Goal: Task Accomplishment & Management: Manage account settings

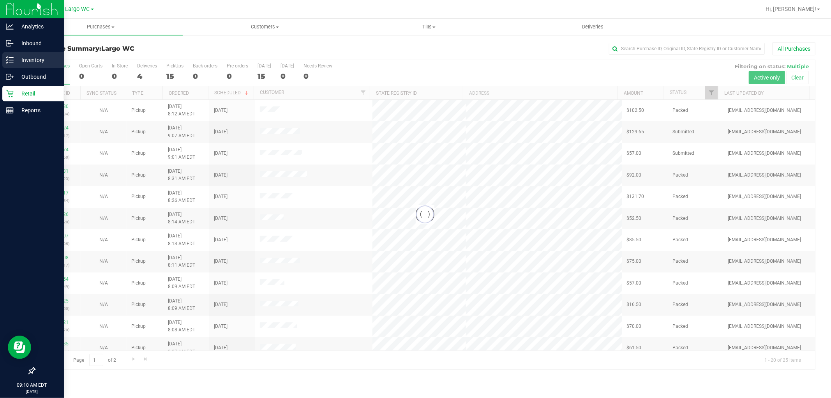
click at [11, 64] on div "Inventory" at bounding box center [33, 60] width 62 height 16
click at [18, 63] on p "Inventory" at bounding box center [37, 59] width 47 height 9
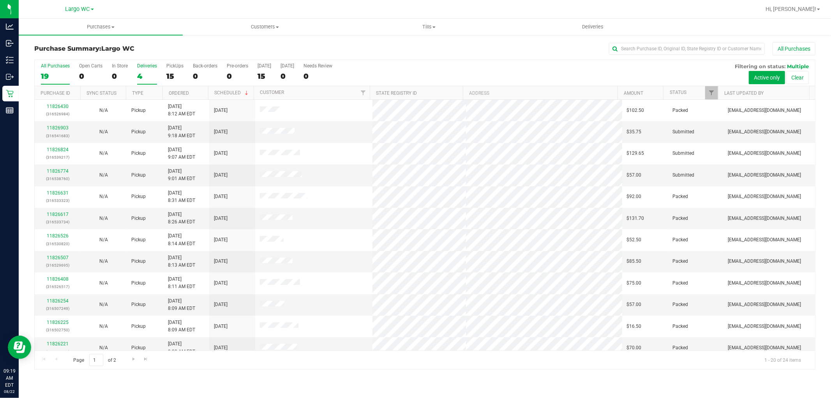
click at [145, 71] on label "Deliveries 4" at bounding box center [147, 73] width 20 height 21
click at [0, 0] on input "Deliveries 4" at bounding box center [0, 0] width 0 height 0
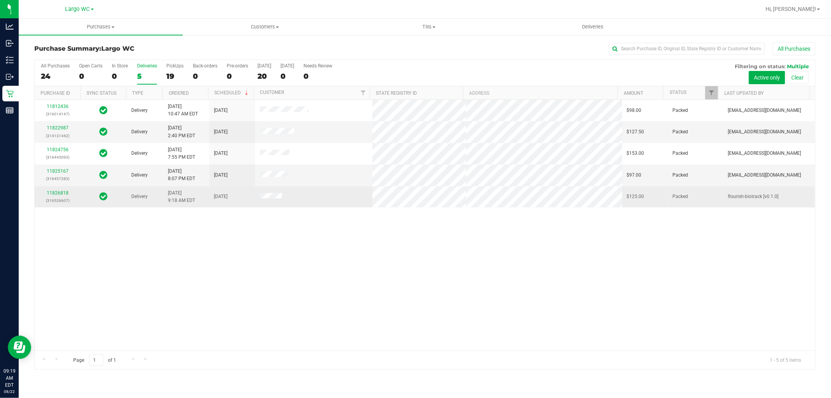
drag, startPoint x: 256, startPoint y: 199, endPoint x: 296, endPoint y: 199, distance: 40.9
click at [295, 199] on td at bounding box center [313, 196] width 117 height 21
click at [297, 198] on td at bounding box center [313, 196] width 117 height 21
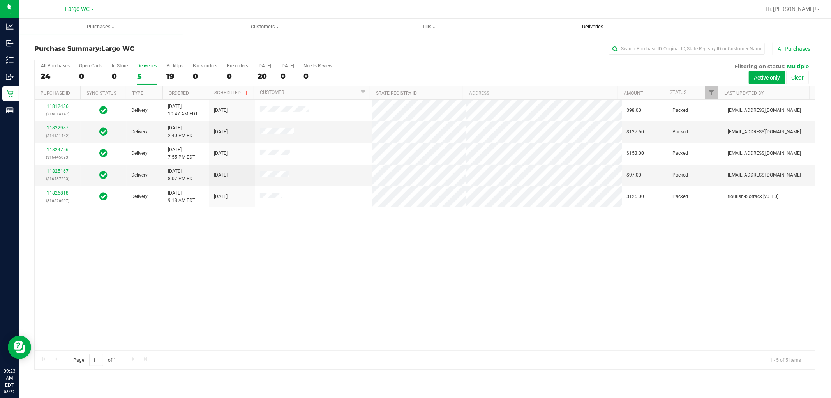
click at [577, 32] on uib-tab-heading "Deliveries" at bounding box center [592, 27] width 163 height 16
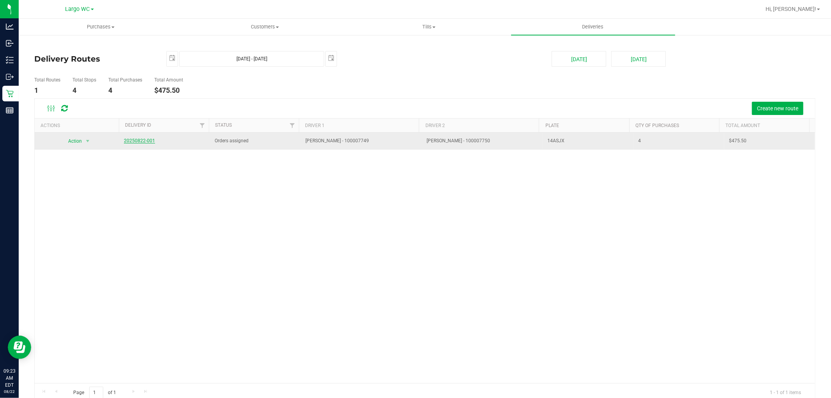
click at [141, 139] on link "20250822-001" at bounding box center [139, 140] width 31 height 5
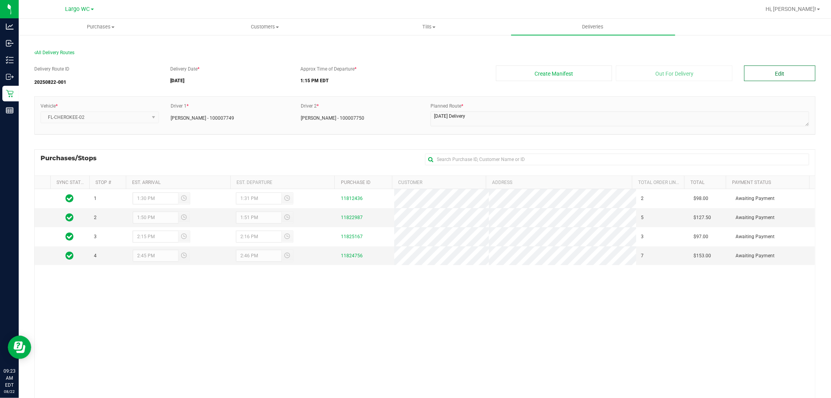
click at [784, 76] on button "Edit" at bounding box center [779, 73] width 71 height 16
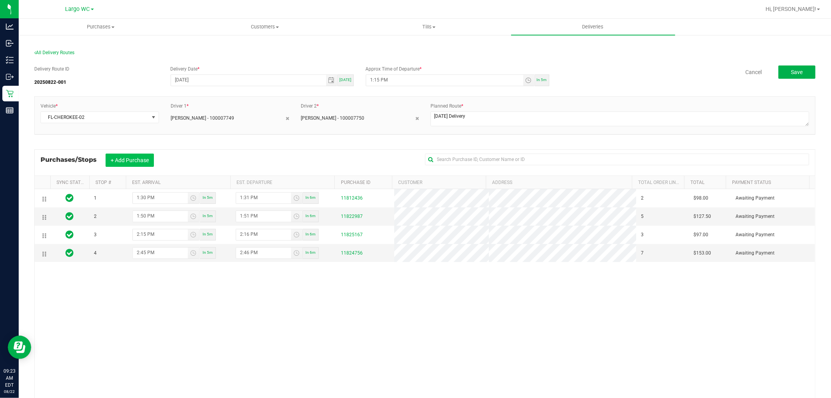
click at [136, 160] on button "+ Add Purchase" at bounding box center [130, 159] width 48 height 13
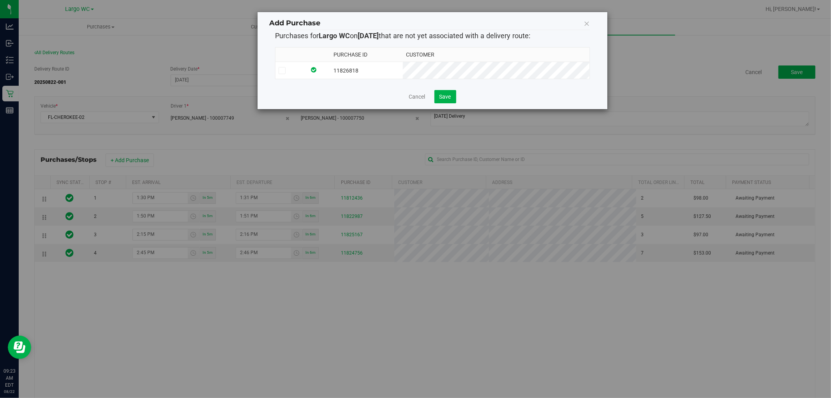
click at [330, 75] on td at bounding box center [318, 70] width 25 height 17
click at [447, 97] on span "Save" at bounding box center [445, 96] width 12 height 6
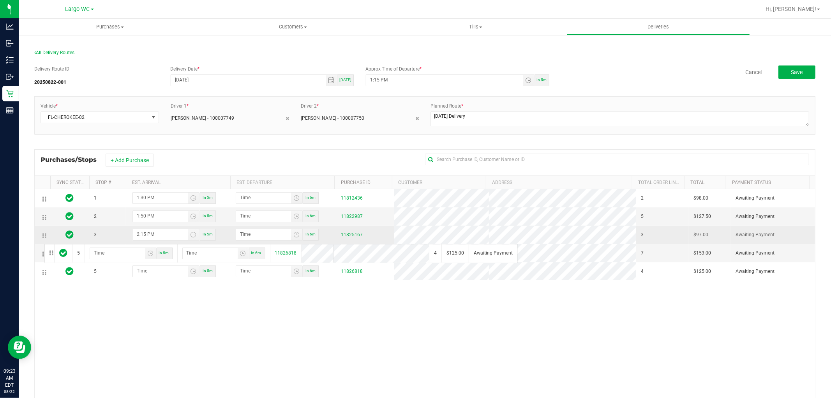
drag, startPoint x: 45, startPoint y: 275, endPoint x: 44, endPoint y: 243, distance: 31.6
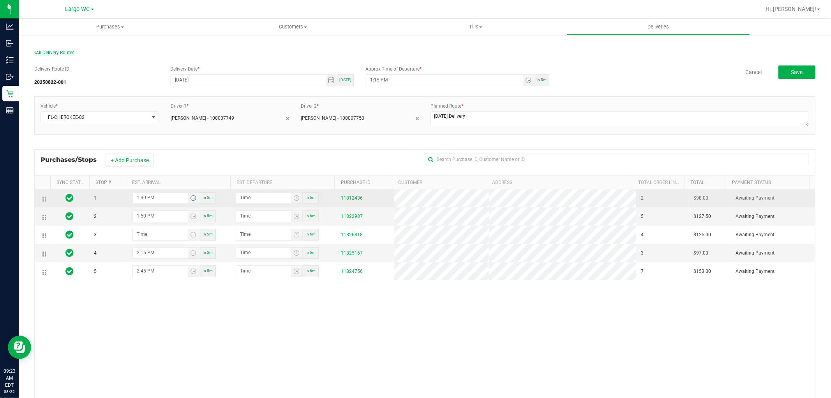
click at [166, 197] on input "1:30 PM" at bounding box center [160, 197] width 55 height 10
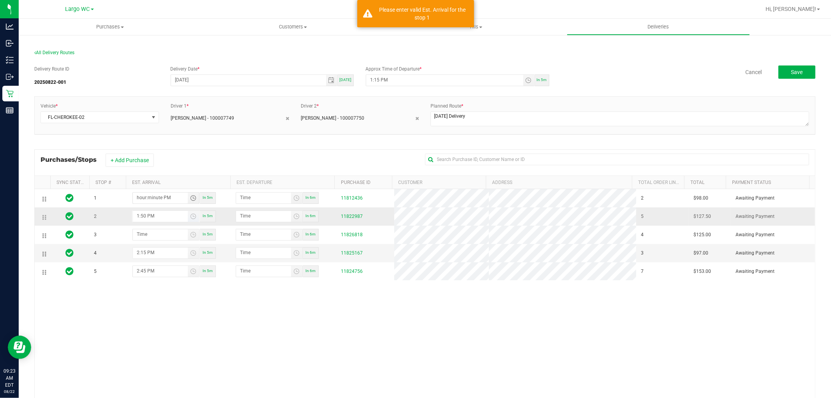
type input "hour:minute PM"
click at [162, 218] on input "1:50 PM" at bounding box center [160, 216] width 55 height 10
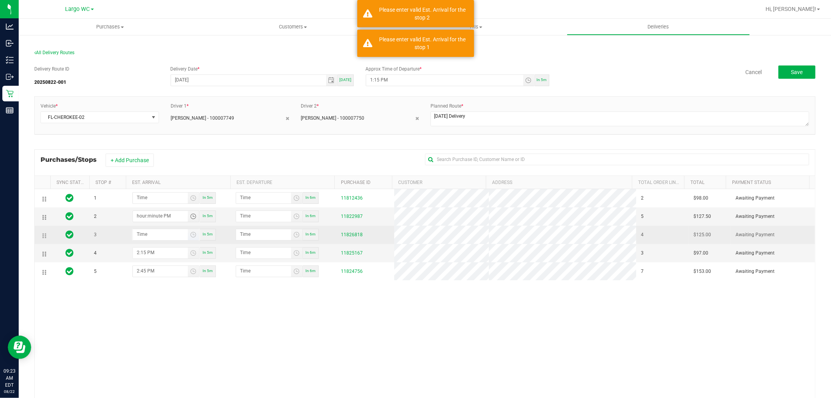
type input "hour:minute PM"
click at [154, 238] on input "hour:minute AM" at bounding box center [160, 234] width 55 height 10
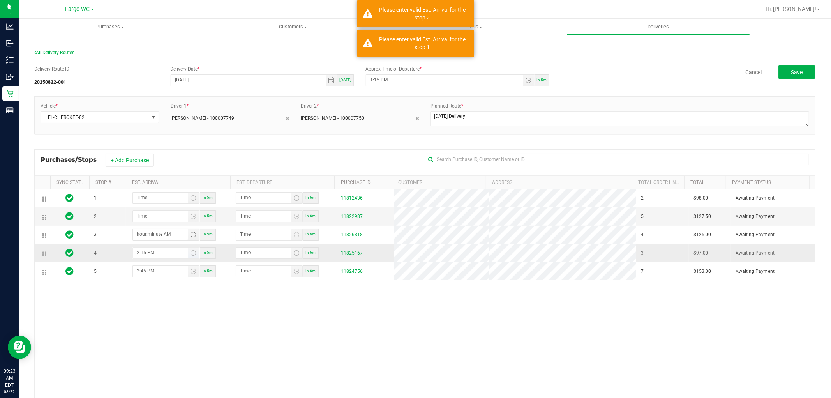
type input "hour:minute AM"
click at [157, 257] on input "2:15 PM" at bounding box center [160, 252] width 55 height 10
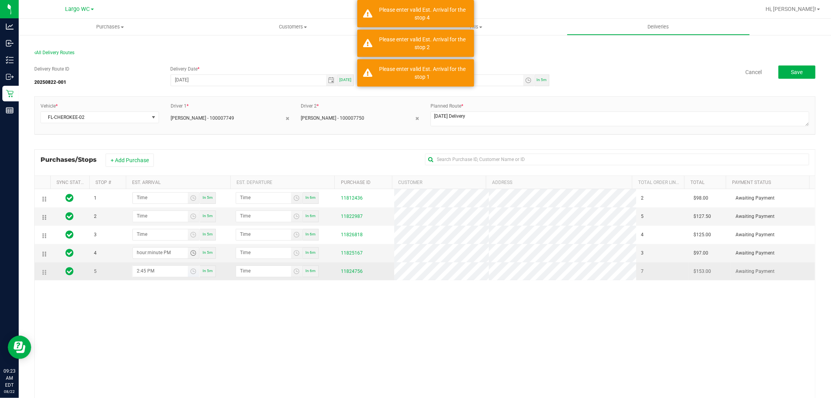
type input "hour:minute PM"
click at [160, 275] on input "2:45 PM" at bounding box center [160, 271] width 55 height 10
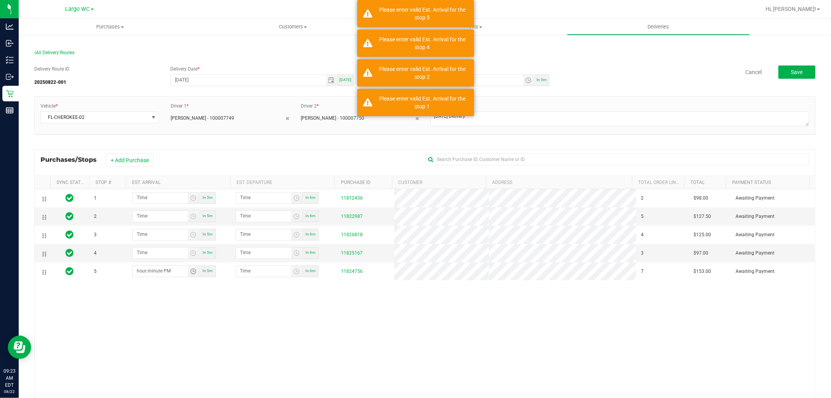
type input "hour:minute PM"
click at [168, 308] on div "1 In 5m In 6m 11812436 2 $98.00 Awaiting Payment 2 In 5m In 6m 11822987 5 $127.…" at bounding box center [425, 314] width 780 height 250
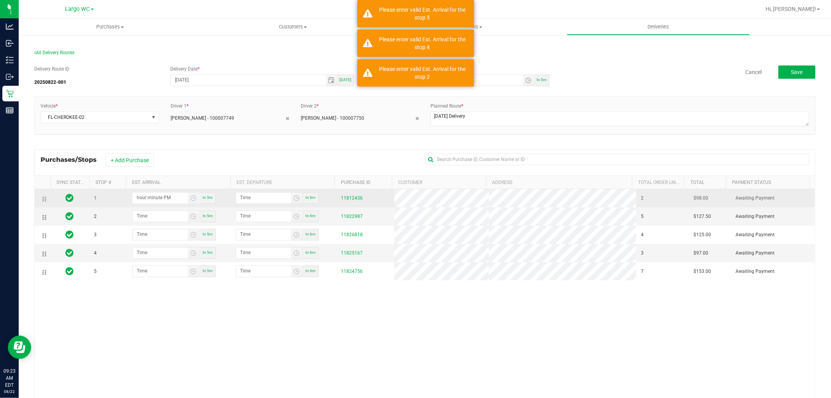
click at [150, 202] on input "hour:minute PM" at bounding box center [160, 197] width 55 height 10
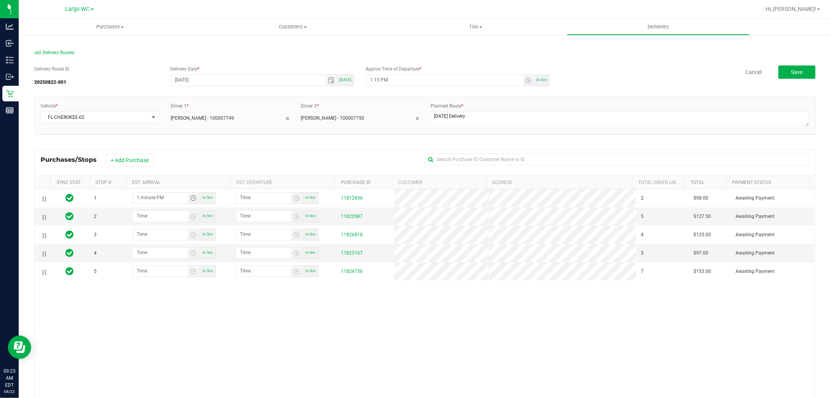
type input "1:minute PM"
click at [374, 84] on input "1:15 PM" at bounding box center [444, 80] width 157 height 10
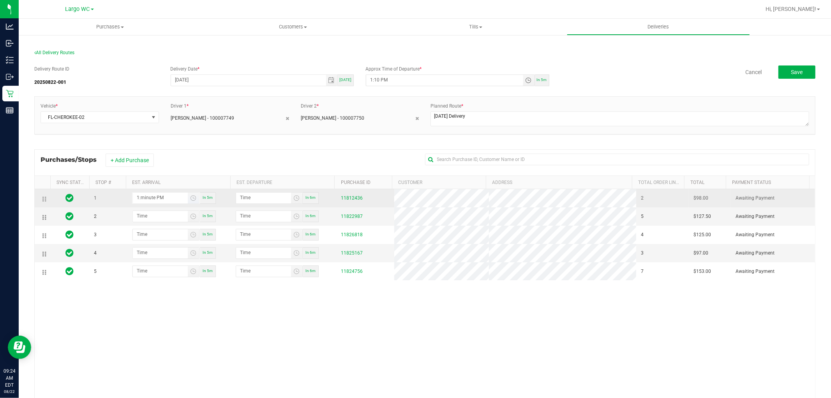
type input "1:10 PM"
click at [145, 195] on input "1:minute PM" at bounding box center [160, 197] width 55 height 10
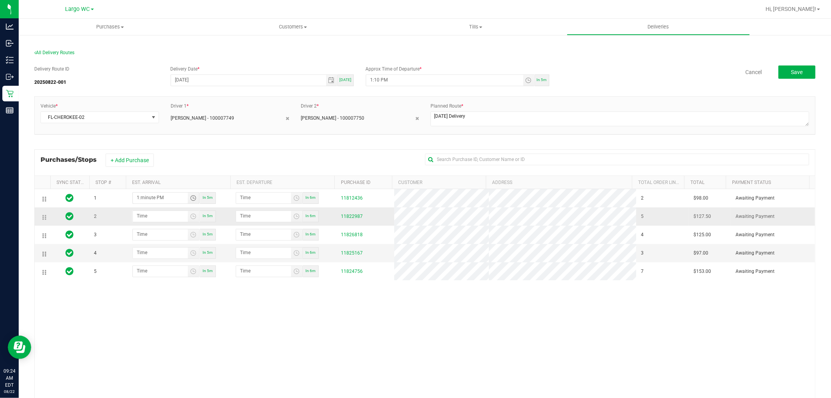
type input "12:02 PM"
type input "12:03 PM"
type input "12:20 PM"
type input "12:21 PM"
type input "1:20 PM"
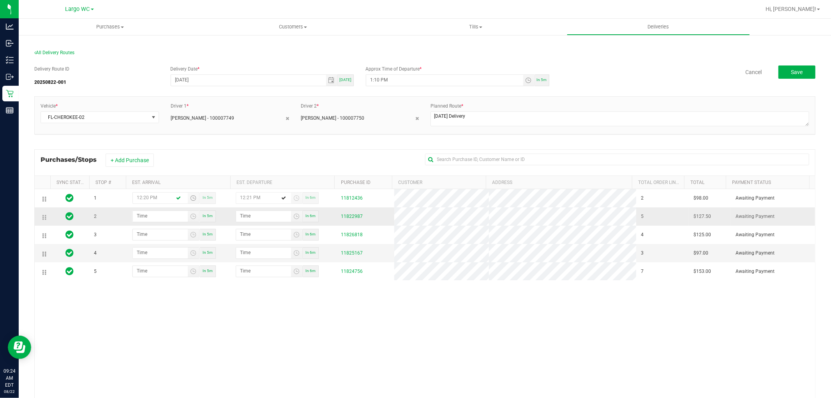
type input "1:21 PM"
type input "1:20 PM"
click at [168, 215] on input "hour:minute PM" at bounding box center [160, 216] width 55 height 10
type input "12:03 PM"
type input "12:04 PM"
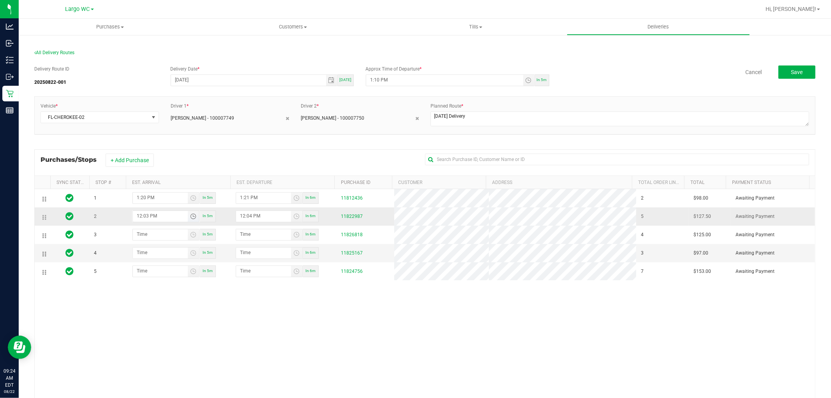
type input "12:35 PM"
type input "12:36 PM"
click at [138, 217] on input "12:35 PM" at bounding box center [160, 216] width 55 height 10
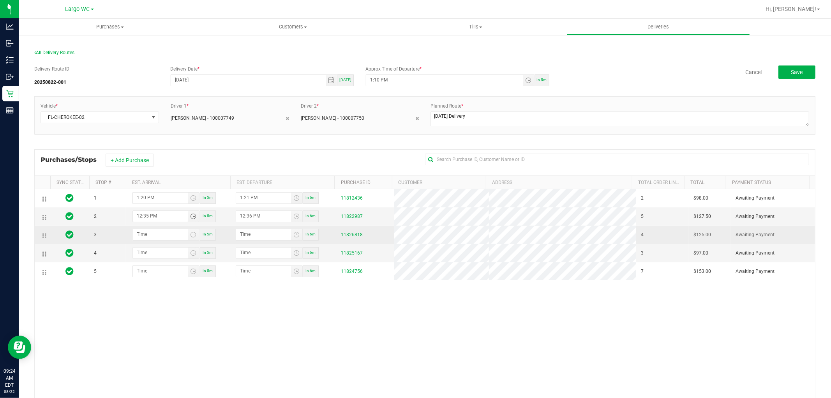
type input "1:35 PM"
type input "1:36 PM"
type input "1:35 PM"
click at [146, 239] on input "hour:minute AM" at bounding box center [160, 234] width 55 height 10
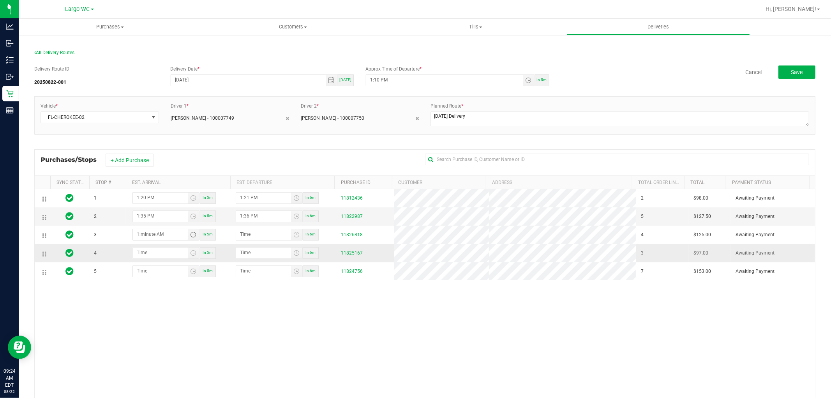
type input "1:05 AM"
type input "1:06 AM"
type input "1:50 AM"
type input "1:51 AM"
type input "1:50 PM"
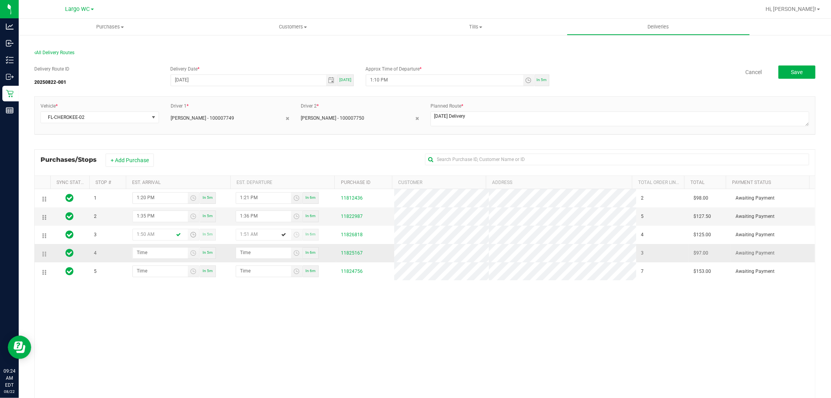
type input "1:51 PM"
type input "1:50 PM"
click at [162, 257] on input "hour:minute PM" at bounding box center [160, 252] width 55 height 10
type input "1:02 PM"
type input "1:03 PM"
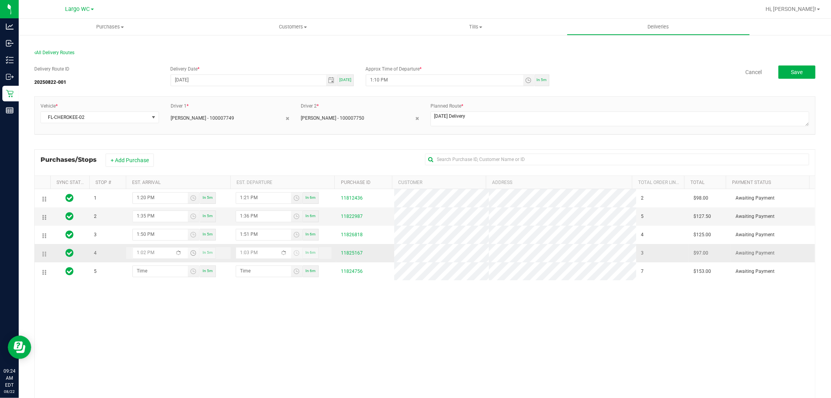
type input "1:25 PM"
type input "1:26 PM"
click at [136, 256] on input "1:25 PM" at bounding box center [160, 252] width 55 height 10
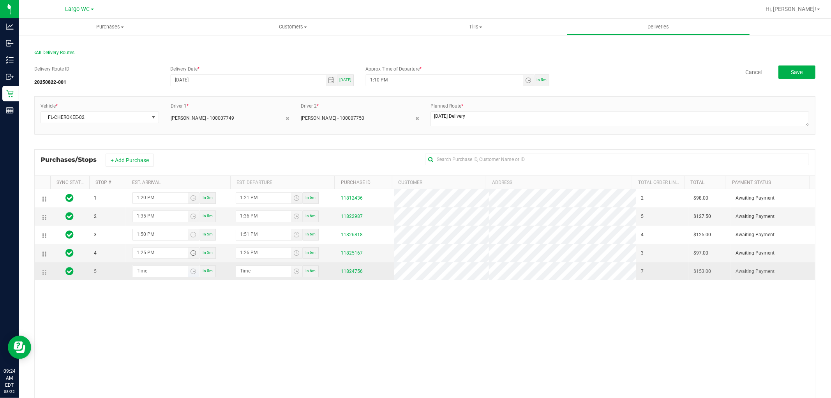
type input "2:25 PM"
type input "2:26 PM"
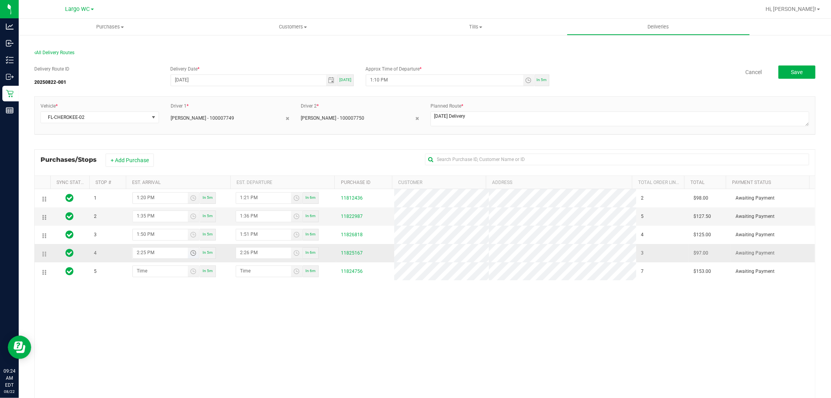
click at [141, 256] on input "2:25 PM" at bounding box center [160, 252] width 55 height 10
click at [143, 257] on input "2:25 PM" at bounding box center [160, 252] width 55 height 10
type input "2:15 PM"
click at [244, 256] on input "2:26 PM" at bounding box center [263, 252] width 55 height 10
type input "2:16 PM"
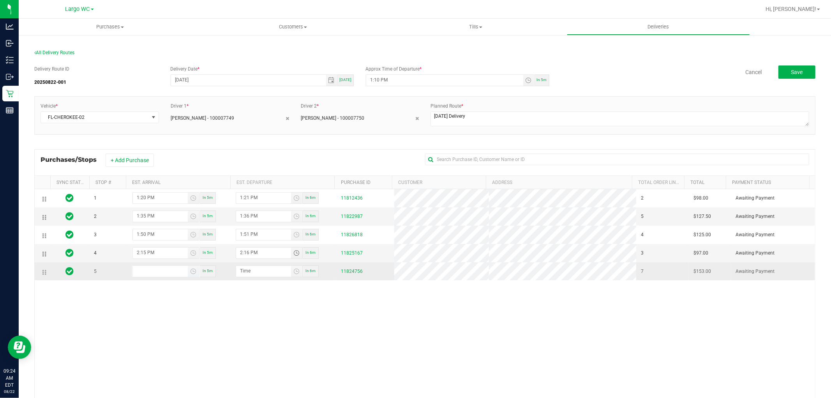
type input "hour:minute PM"
click at [148, 275] on input "hour:minute PM" at bounding box center [160, 271] width 55 height 10
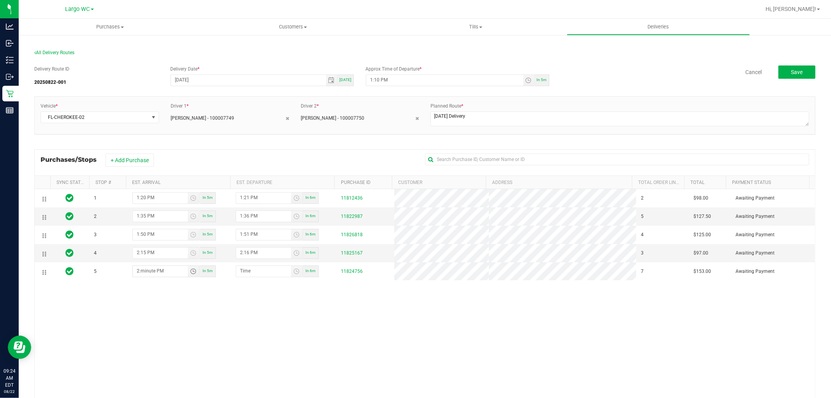
type input "1:04 PM"
type input "1:05 PM"
type input "1:45 PM"
type input "1:46 PM"
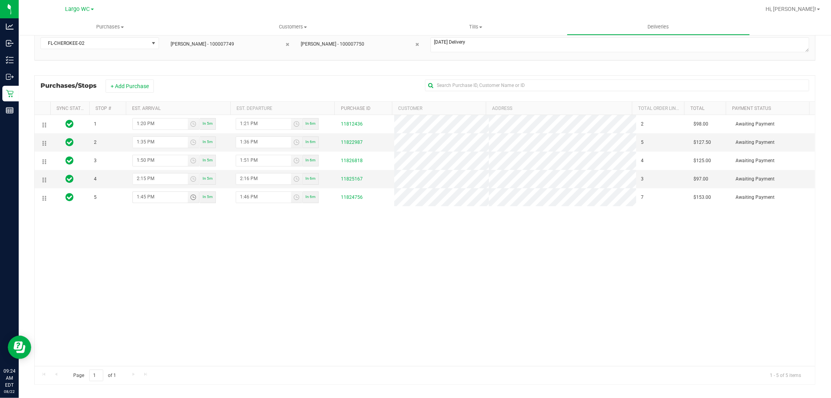
scroll to position [83, 0]
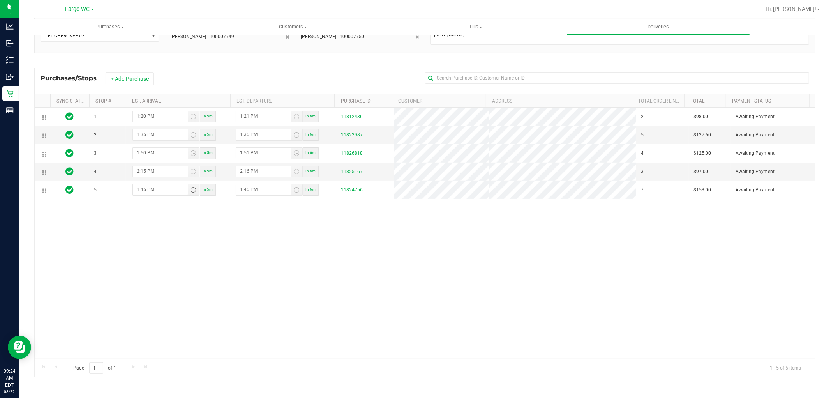
type input "2:45 PM"
type input "2:46 PM"
type input "2:45 PM"
click at [234, 255] on div "1 1:20 PM In 5m 1:21 PM In 6m 11812436 2 $98.00 Awaiting Payment 2 1:35 PM In 5…" at bounding box center [425, 233] width 780 height 250
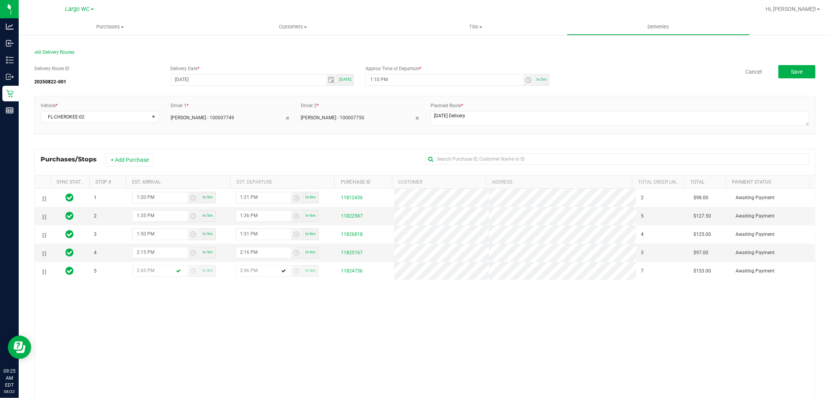
scroll to position [0, 0]
click at [786, 67] on button "Save" at bounding box center [796, 71] width 37 height 13
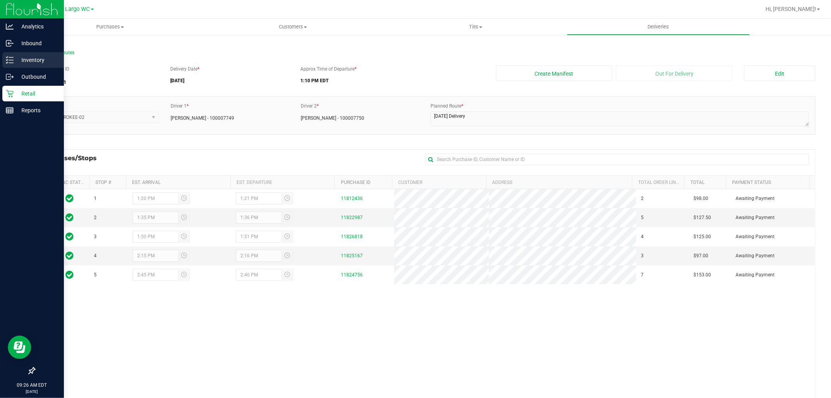
click at [6, 63] on icon at bounding box center [7, 62] width 2 height 1
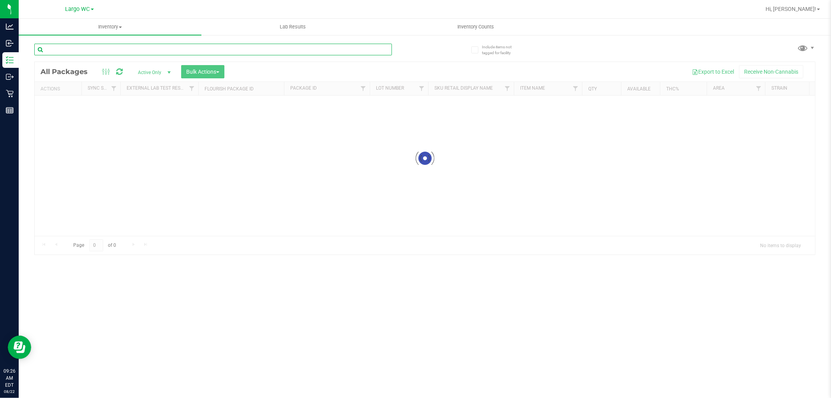
click at [131, 49] on input "text" at bounding box center [213, 50] width 358 height 12
paste input "W-AUG25GRZ01-0809"
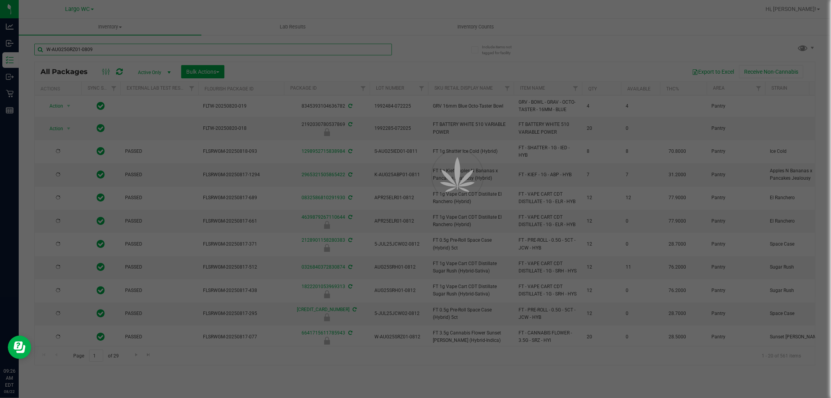
type input "W-AUG25GRZ01-0809"
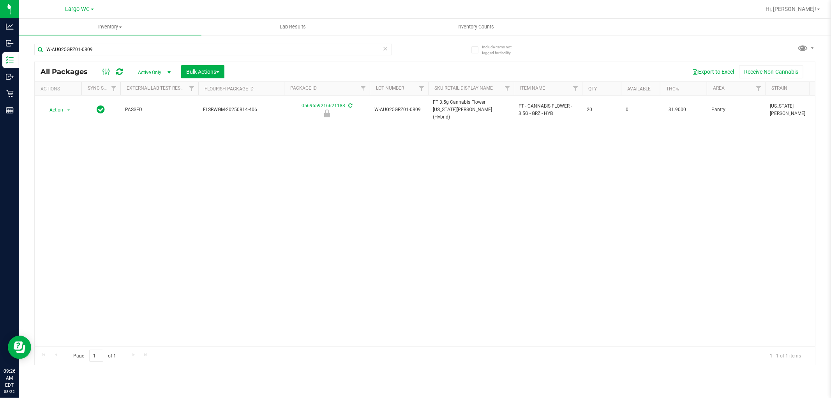
click at [291, 164] on div "Action Action Edit attributes Global inventory Locate package Package audit log…" at bounding box center [425, 220] width 780 height 250
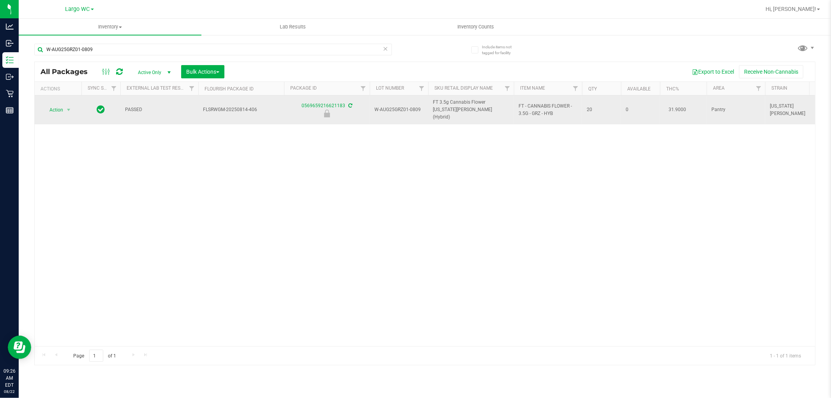
drag, startPoint x: 649, startPoint y: 104, endPoint x: 679, endPoint y: 115, distance: 31.2
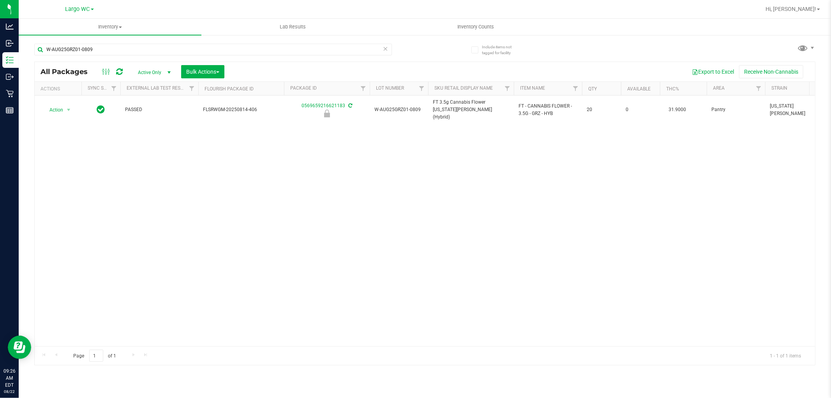
drag, startPoint x: 653, startPoint y: 133, endPoint x: 619, endPoint y: 154, distance: 40.2
click at [653, 133] on div "Action Action Edit attributes Global inventory Locate package Package audit log…" at bounding box center [425, 220] width 780 height 250
click at [111, 48] on input "W-AUG25GRZ01-0809" at bounding box center [213, 50] width 358 height 12
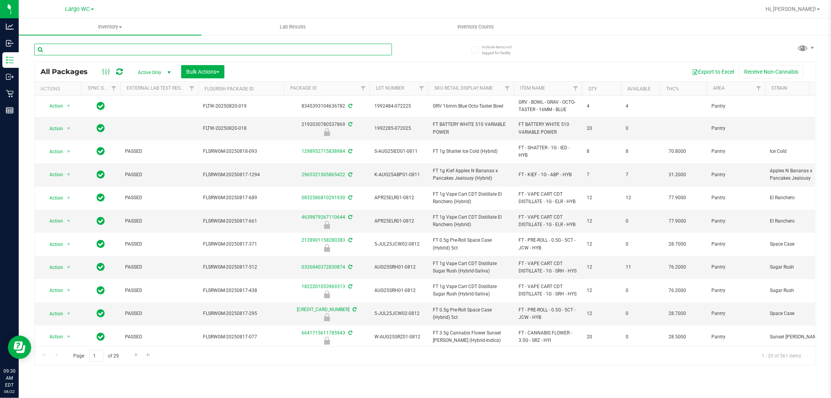
click at [182, 44] on input "text" at bounding box center [213, 50] width 358 height 12
paste input "W-JUN25DDF02-0702"
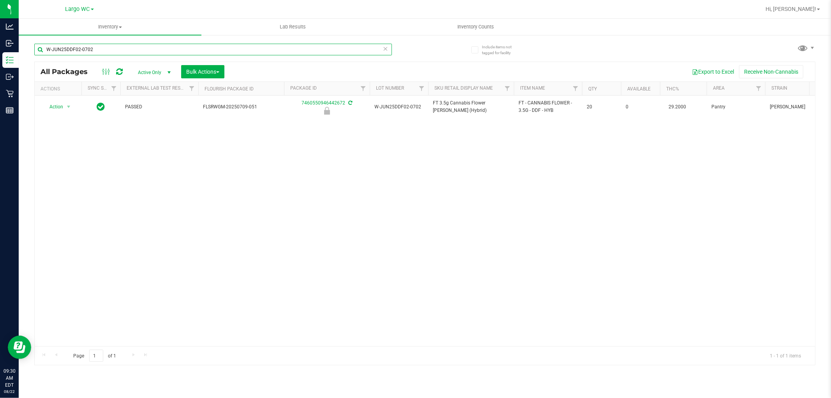
click at [205, 48] on input "W-JUN25DDF02-0702" at bounding box center [213, 50] width 358 height 12
paste input "APR25FIC02-0514"
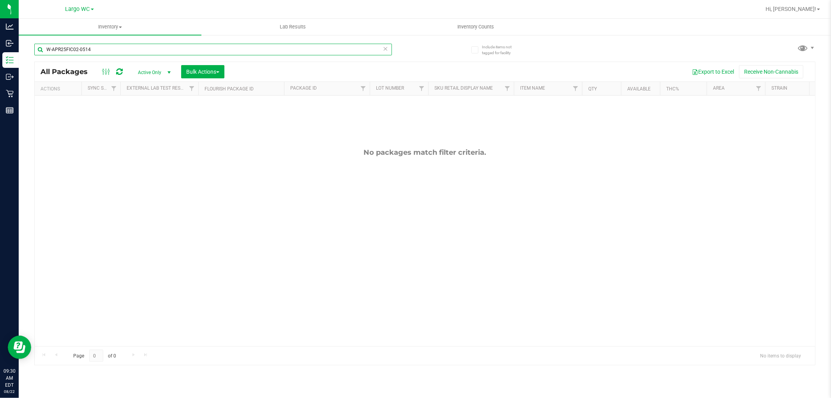
click at [108, 52] on input "W-APR25FIC02-0514" at bounding box center [213, 50] width 358 height 12
paste input "JUN25PBS02-0616"
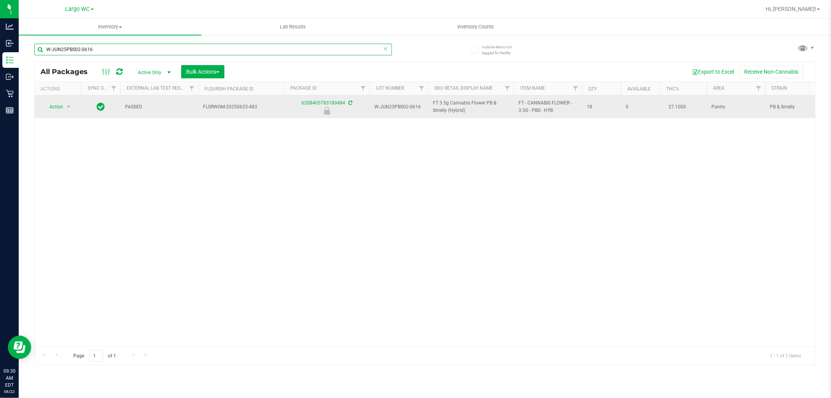
type input "W-JUN25PBS02-0616"
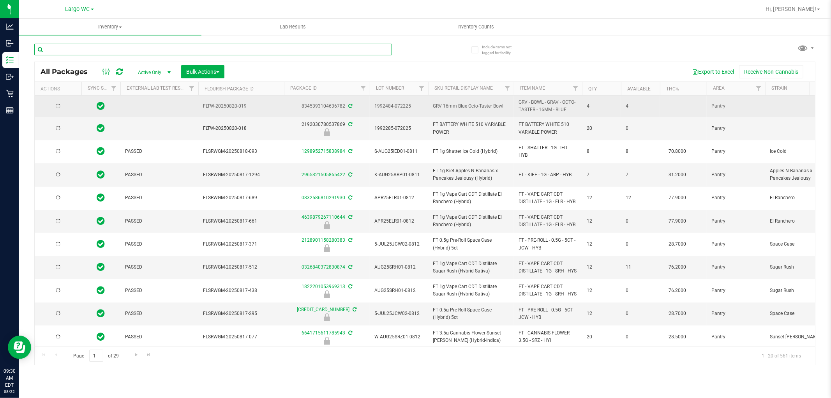
type input "2026-02-15"
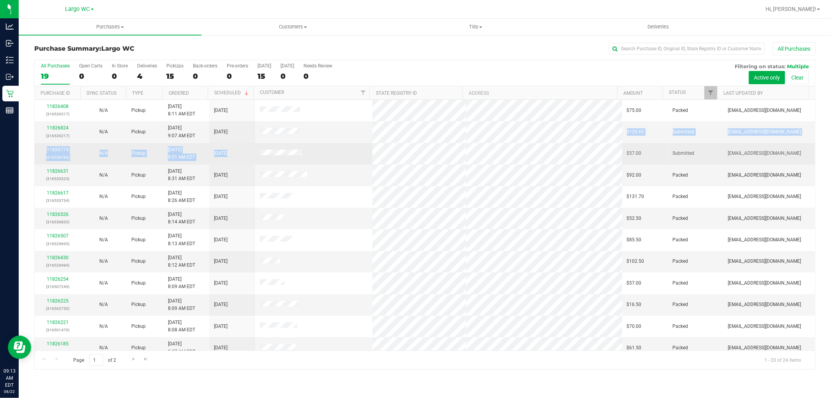
drag, startPoint x: 253, startPoint y: 134, endPoint x: 323, endPoint y: 154, distance: 72.3
click at [322, 156] on tbody "11826408 (316526517) N/A Pickup [DATE] 8:11 AM EDT 8/22/2025 $75.00 Packed [EMA…" at bounding box center [425, 315] width 780 height 431
click at [323, 156] on td at bounding box center [313, 153] width 117 height 21
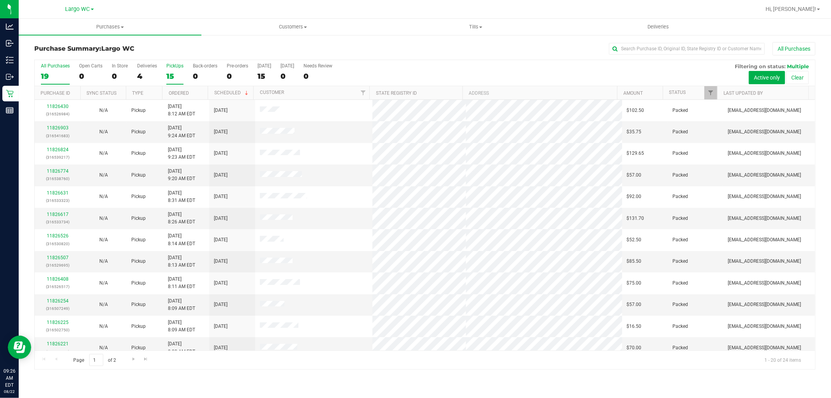
click at [169, 78] on div "15" at bounding box center [174, 76] width 17 height 9
click at [0, 0] on input "PickUps 15" at bounding box center [0, 0] width 0 height 0
drag, startPoint x: 160, startPoint y: 77, endPoint x: 146, endPoint y: 72, distance: 14.0
click at [157, 76] on div "All Purchases 24 Open Carts 0 In Store 0 Deliveries 5 PickUps 19 Back-orders 0 …" at bounding box center [425, 73] width 780 height 26
click at [146, 72] on div "5" at bounding box center [147, 76] width 20 height 9
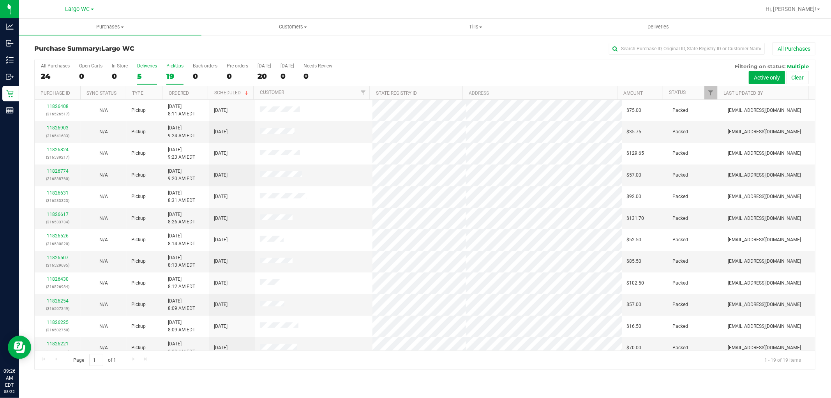
click at [0, 0] on input "Deliveries 5" at bounding box center [0, 0] width 0 height 0
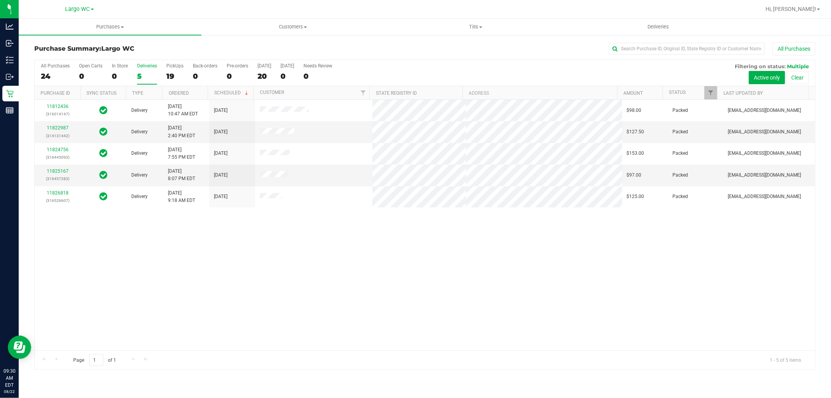
click at [174, 75] on div "19" at bounding box center [174, 76] width 17 height 9
click at [0, 0] on input "PickUps 19" at bounding box center [0, 0] width 0 height 0
